Goal: Find specific fact: Find specific fact

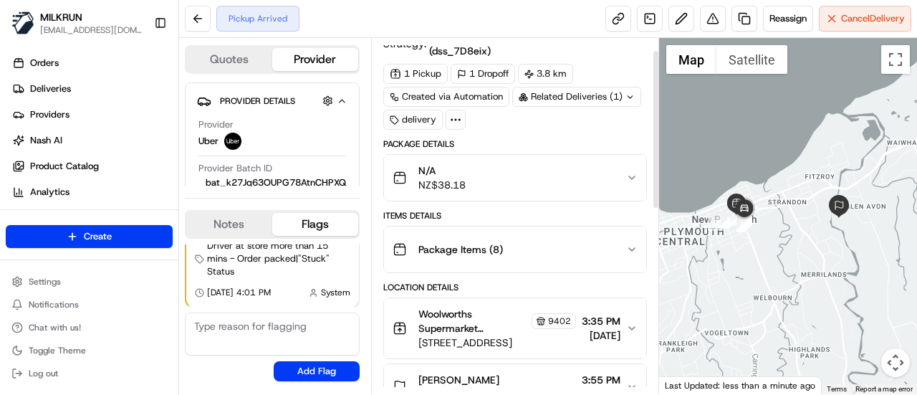
scroll to position [29, 0]
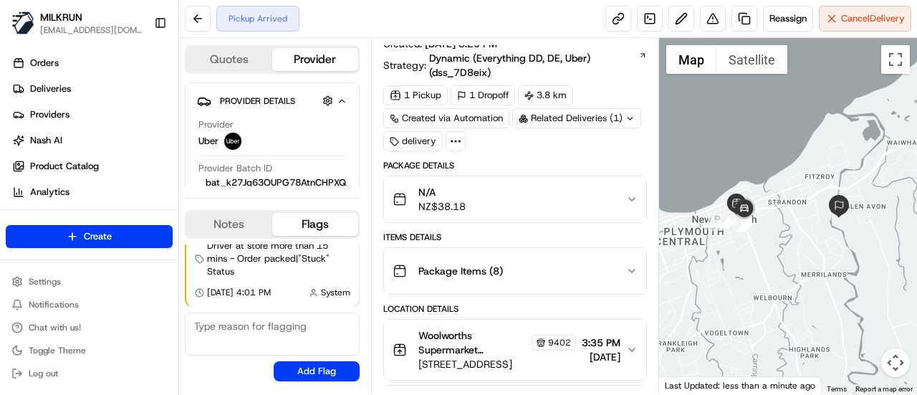
click at [555, 115] on div "Related Deliveries (1)" at bounding box center [576, 118] width 129 height 20
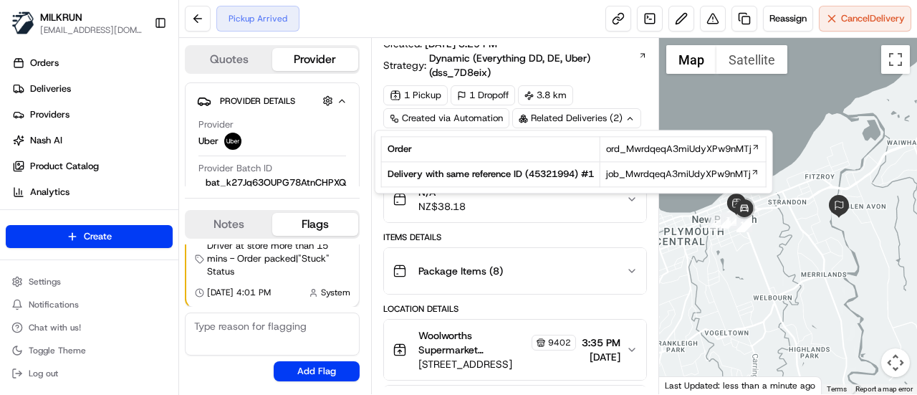
click at [555, 117] on div "Related Deliveries (2)" at bounding box center [576, 118] width 129 height 20
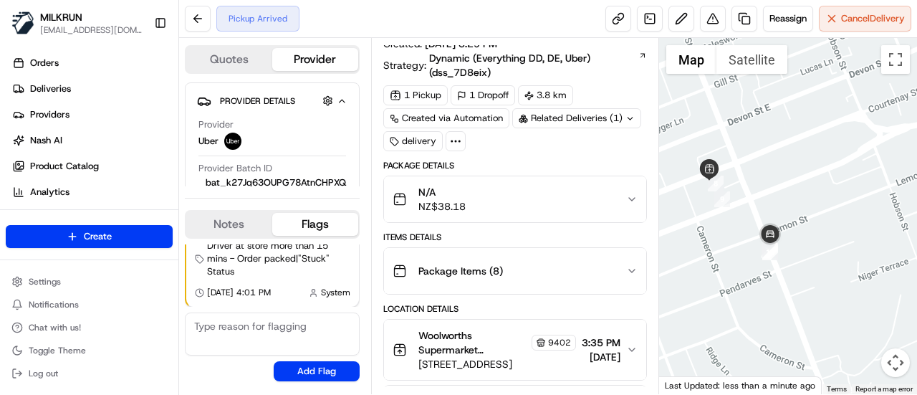
drag, startPoint x: 742, startPoint y: 243, endPoint x: 805, endPoint y: 188, distance: 82.8
click at [805, 188] on div at bounding box center [788, 216] width 259 height 356
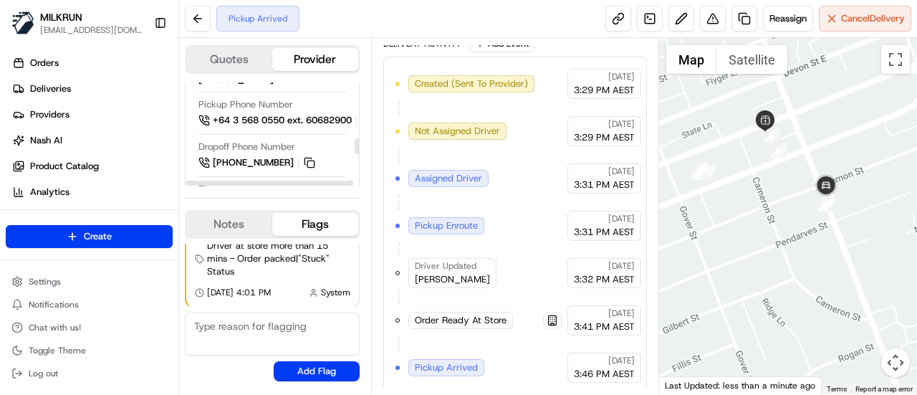
scroll to position [398, 0]
click at [354, 120] on div at bounding box center [357, 134] width 6 height 104
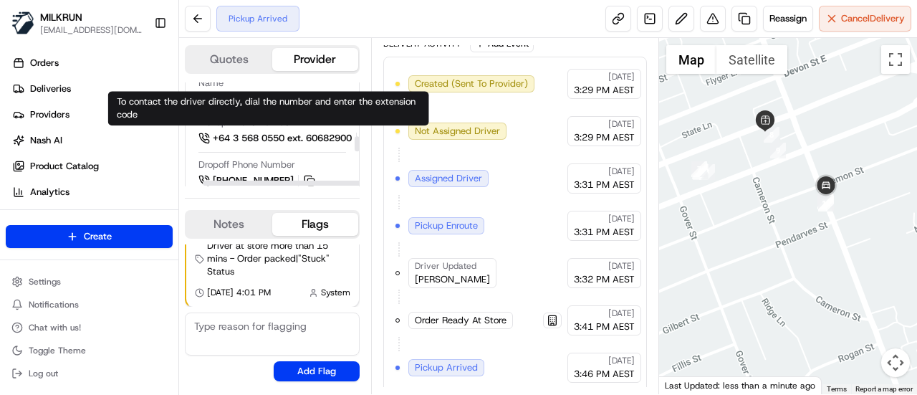
scroll to position [378, 20]
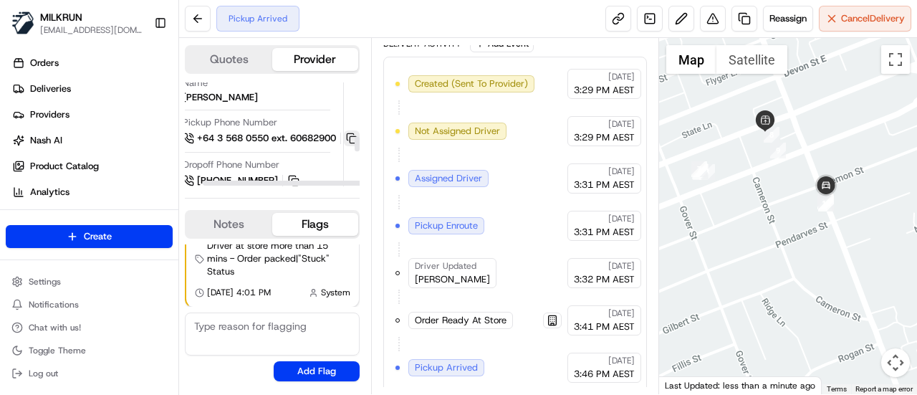
click at [350, 136] on button at bounding box center [352, 138] width 16 height 16
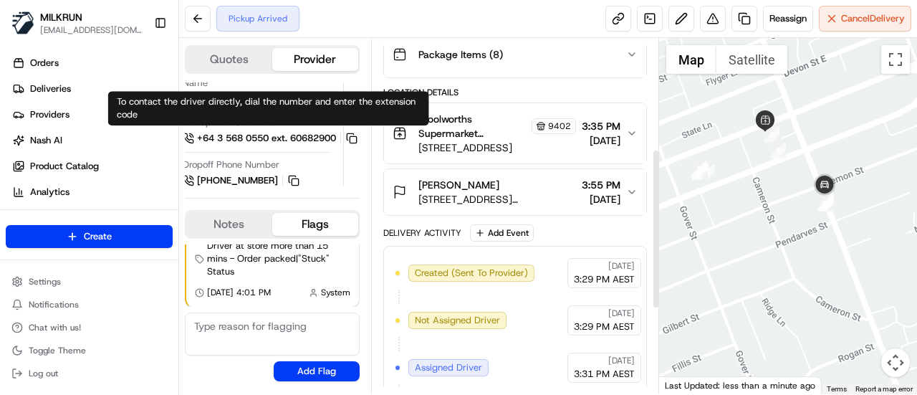
scroll to position [175, 0]
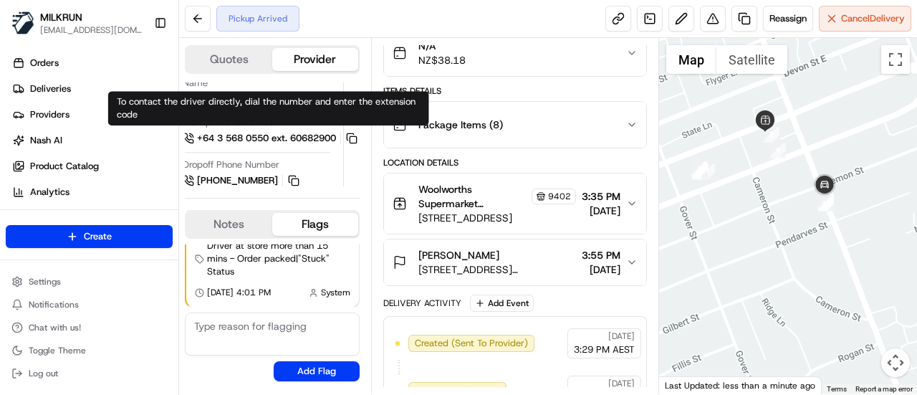
click at [528, 218] on span "[STREET_ADDRESS]" at bounding box center [497, 218] width 158 height 14
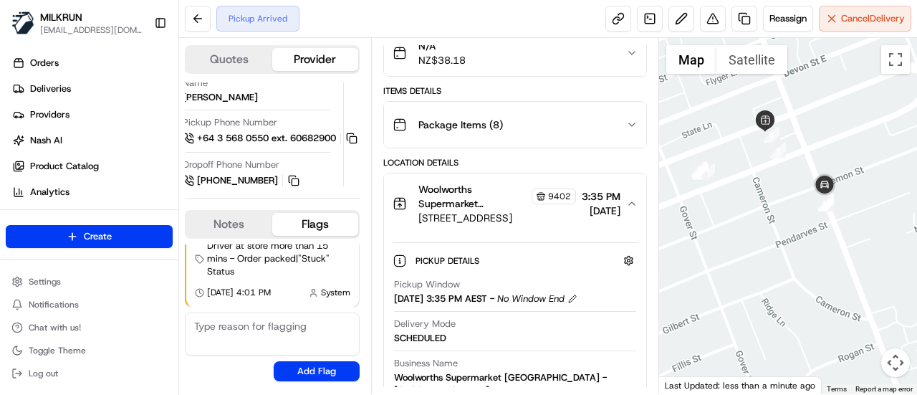
click at [465, 197] on span "Woolworths Supermarket [GEOGRAPHIC_DATA] - [GEOGRAPHIC_DATA] Central Store Mana…" at bounding box center [473, 196] width 110 height 29
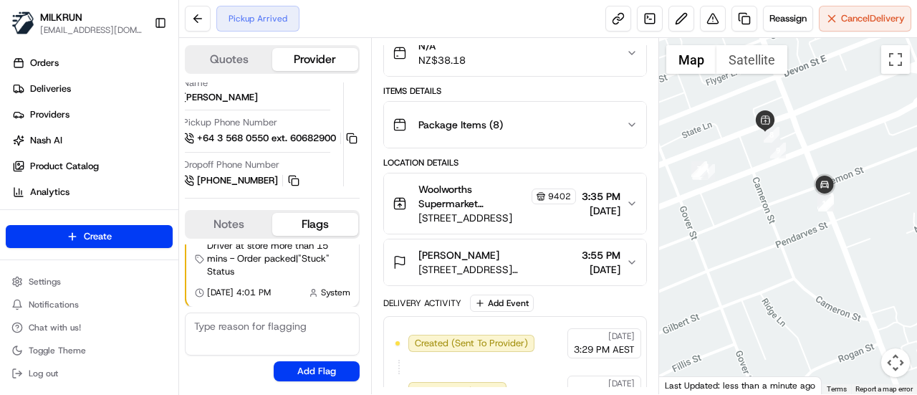
click at [467, 198] on span "Woolworths Supermarket [GEOGRAPHIC_DATA] - [GEOGRAPHIC_DATA] Central Store Mana…" at bounding box center [473, 196] width 110 height 29
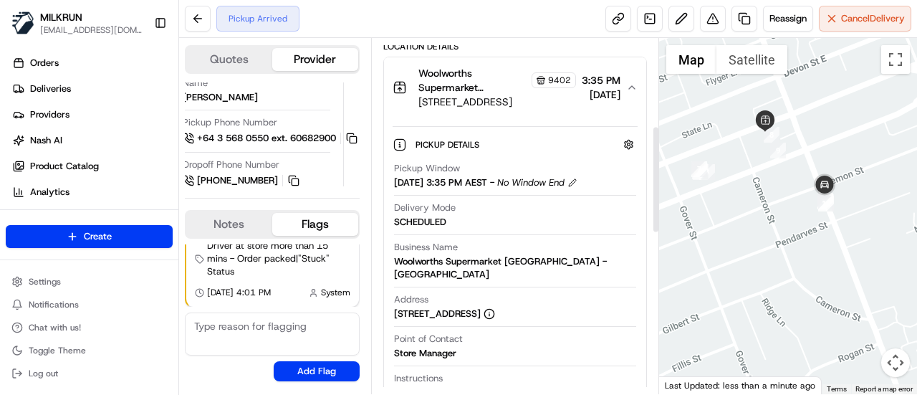
scroll to position [292, 0]
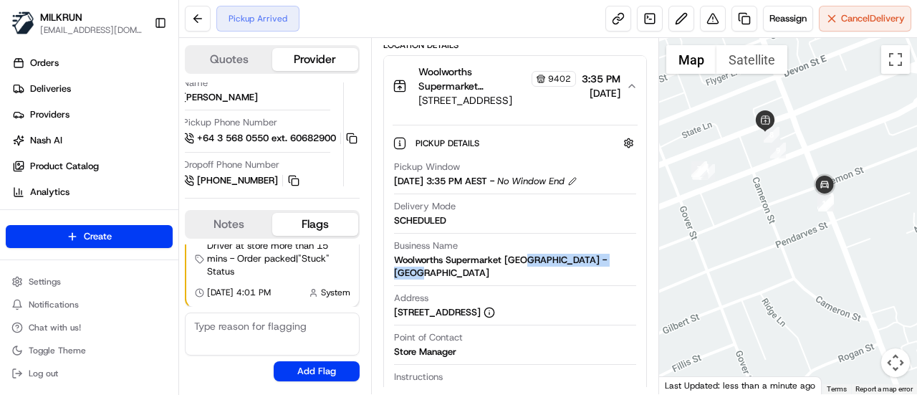
drag, startPoint x: 522, startPoint y: 247, endPoint x: 632, endPoint y: 260, distance: 110.4
click at [632, 260] on div "Business Name Woolworths Supermarket [GEOGRAPHIC_DATA] - [GEOGRAPHIC_DATA]" at bounding box center [515, 259] width 242 height 40
copy div "[GEOGRAPHIC_DATA]"
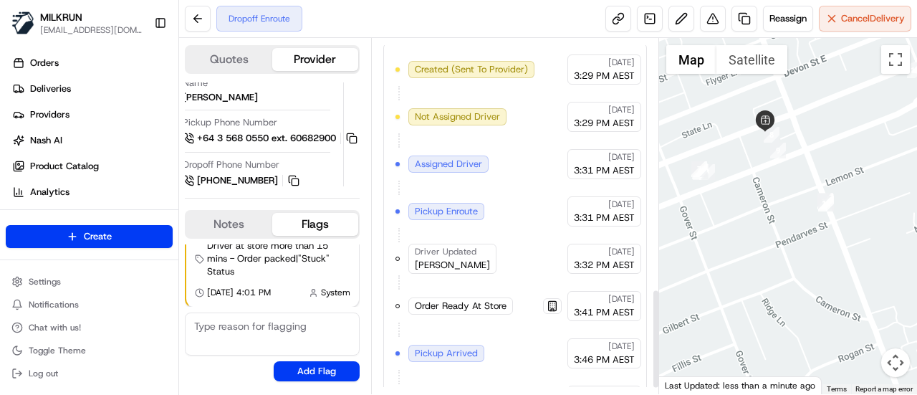
scroll to position [916, 0]
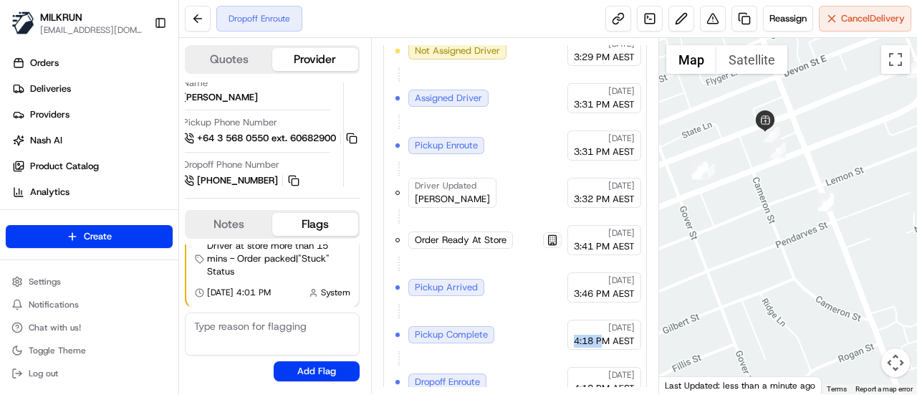
drag, startPoint x: 574, startPoint y: 319, endPoint x: 598, endPoint y: 323, distance: 24.0
click at [598, 335] on span "4:18 PM AEST" at bounding box center [604, 341] width 61 height 13
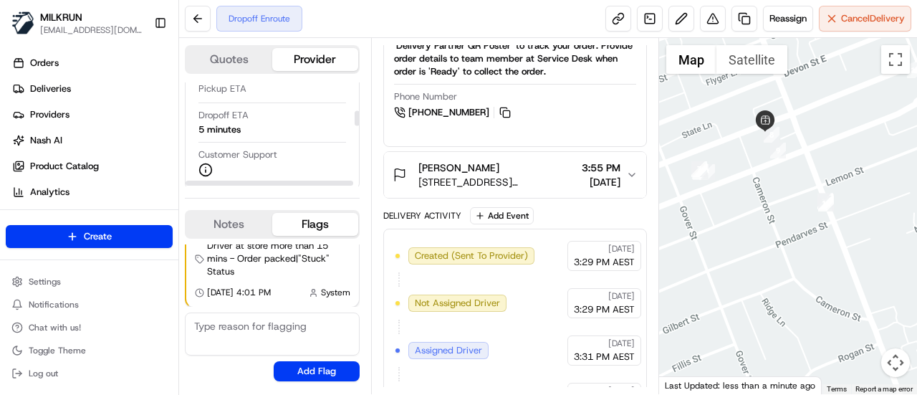
scroll to position [225, 0]
